Goal: Information Seeking & Learning: Learn about a topic

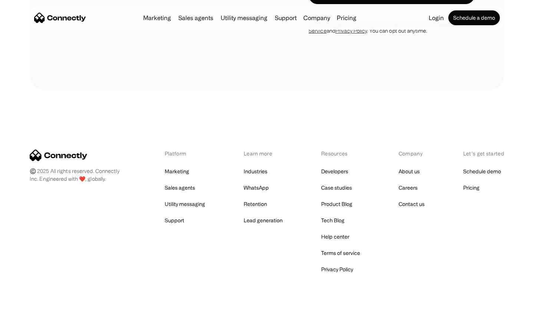
scroll to position [1255, 0]
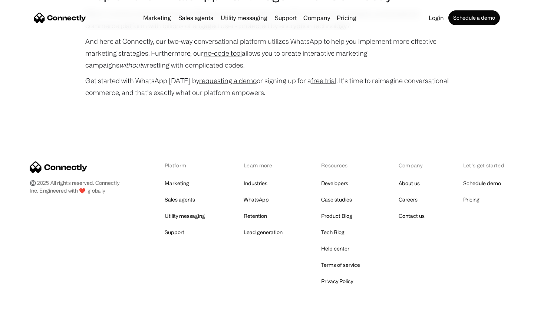
scroll to position [3565, 0]
